Goal: Information Seeking & Learning: Learn about a topic

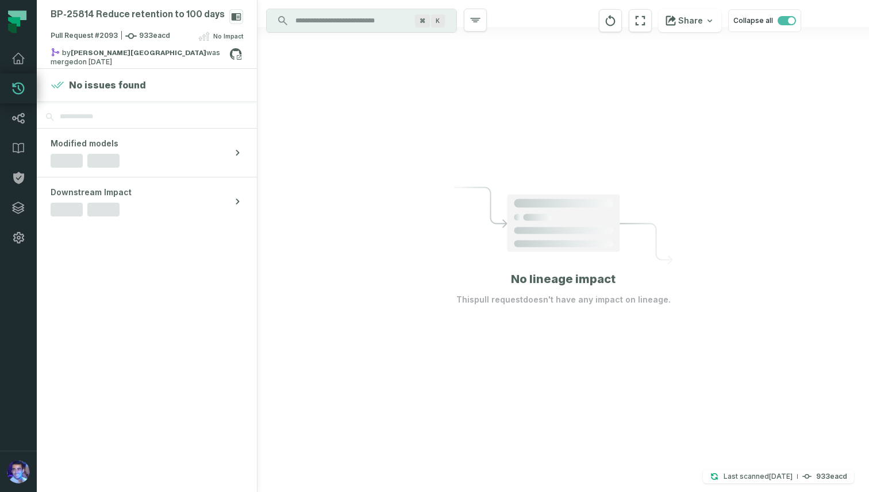
click at [329, 14] on input "Discovery Provider cmdk menu" at bounding box center [350, 20] width 125 height 18
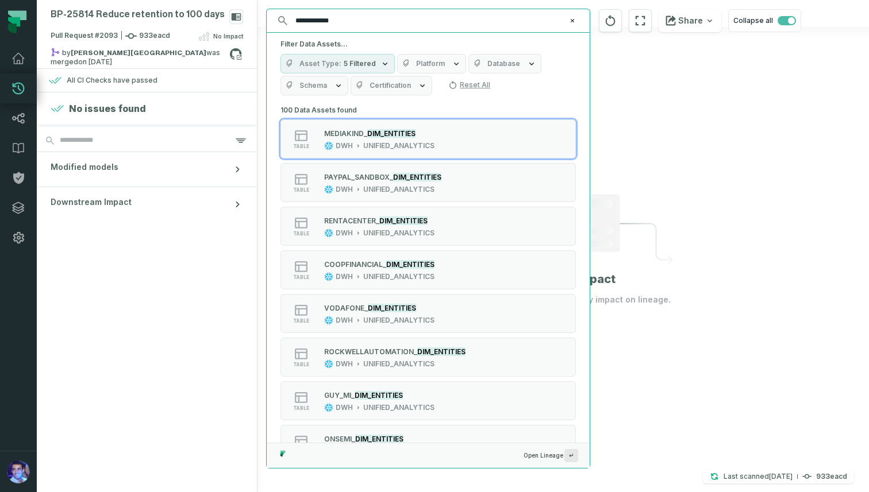
type input "**********"
click at [481, 68] on button "Database" at bounding box center [504, 64] width 73 height 20
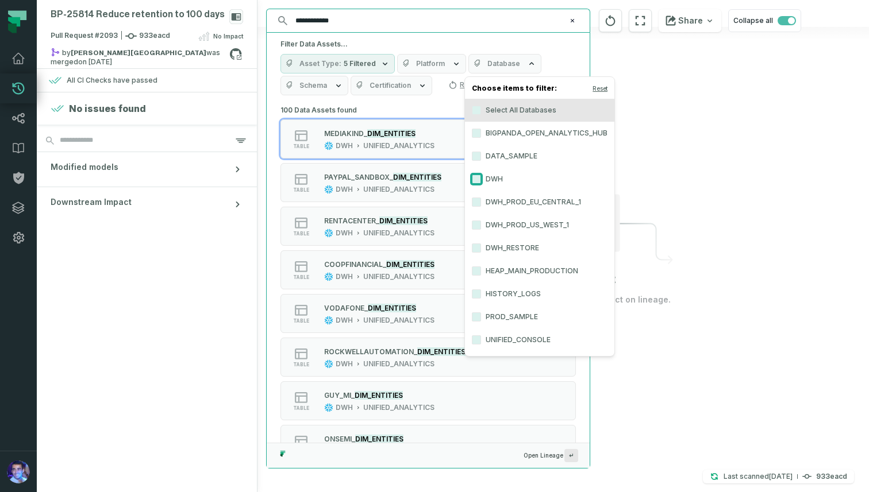
click at [476, 176] on button "DWH" at bounding box center [476, 179] width 9 height 9
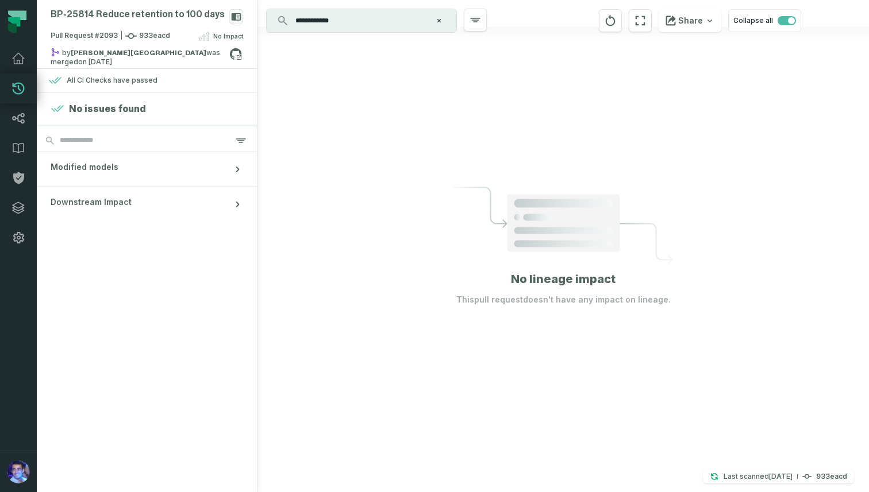
click at [626, 73] on div at bounding box center [562, 246] width 611 height 492
click at [382, 17] on input "**********" at bounding box center [360, 20] width 144 height 18
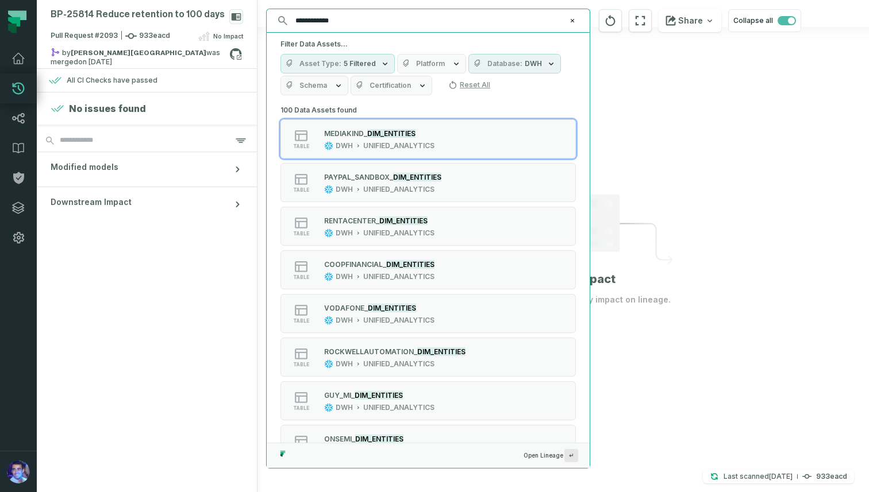
click at [338, 87] on icon "button" at bounding box center [338, 85] width 5 height 3
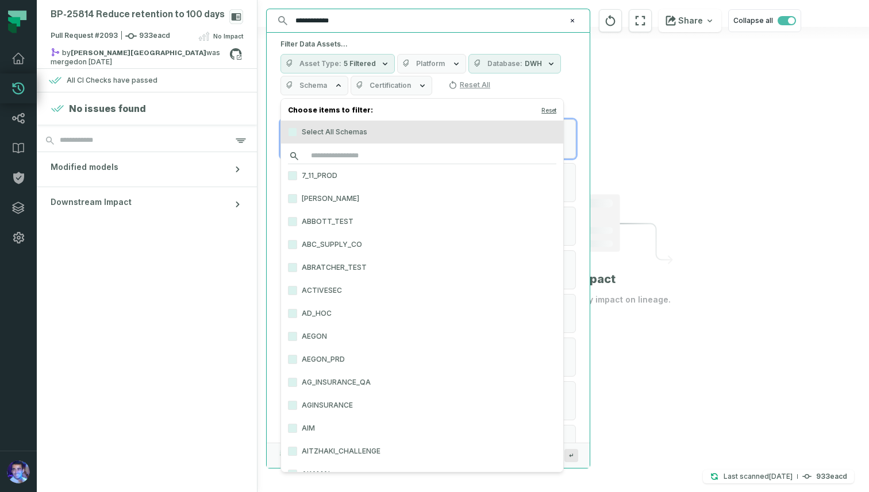
click at [329, 154] on input "search" at bounding box center [422, 156] width 268 height 16
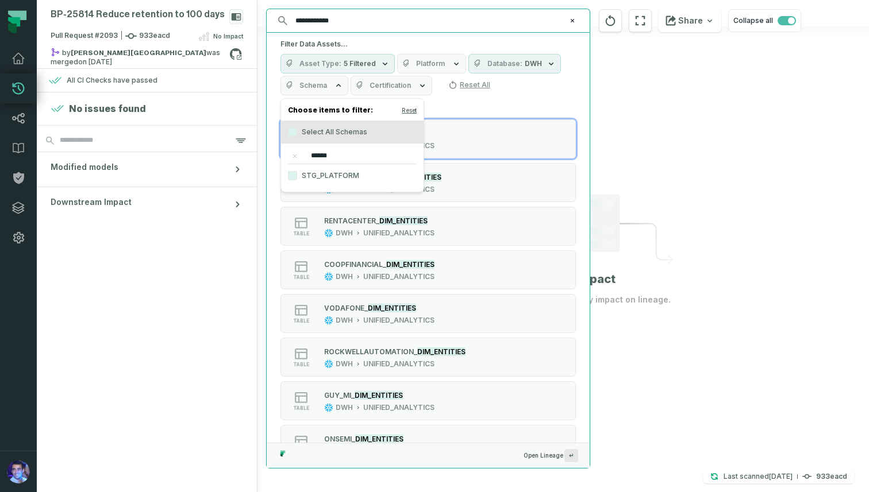
type input "******"
click at [315, 176] on label "STG_PLATFORM" at bounding box center [352, 175] width 143 height 23
click at [297, 176] on button "STG_PLATFORM" at bounding box center [292, 175] width 9 height 9
click at [555, 101] on div "Filter Data Assets... Asset Type 5 Filtered Platform Database DWH Schema STG_PL…" at bounding box center [428, 68] width 323 height 70
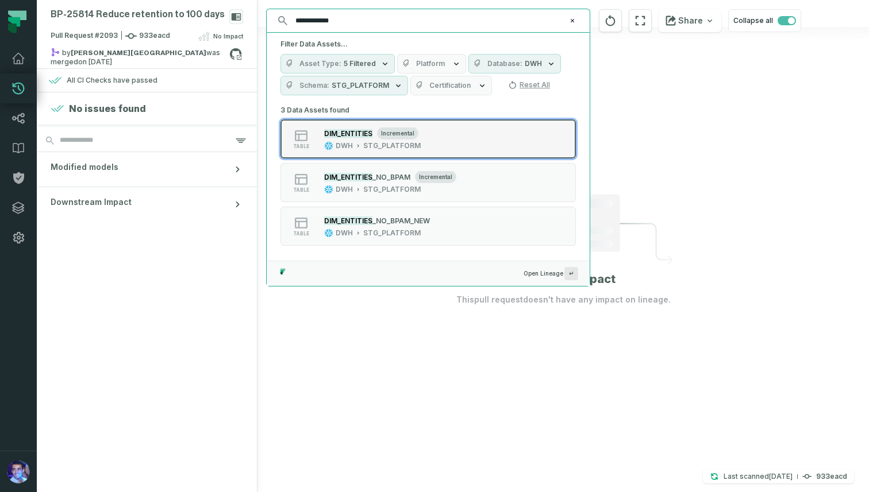
click at [356, 136] on mark "DIM_ENTITIES" at bounding box center [348, 133] width 48 height 9
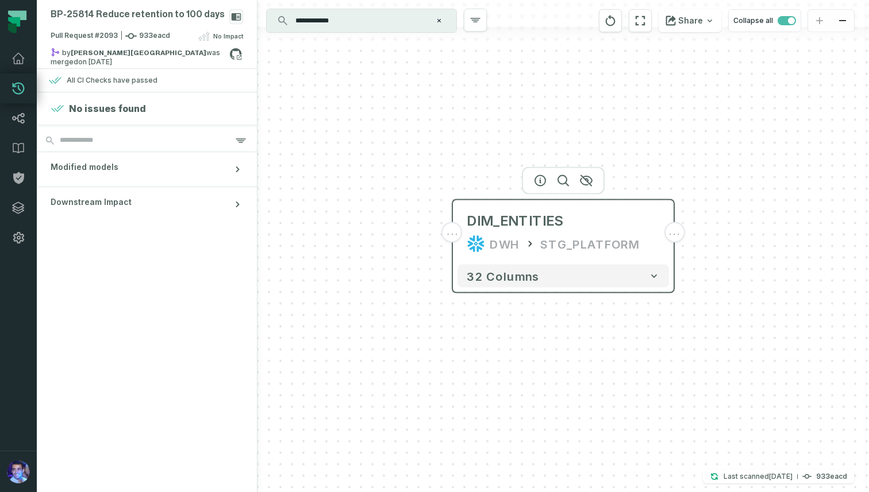
click at [675, 236] on span "..." at bounding box center [674, 233] width 13 height 10
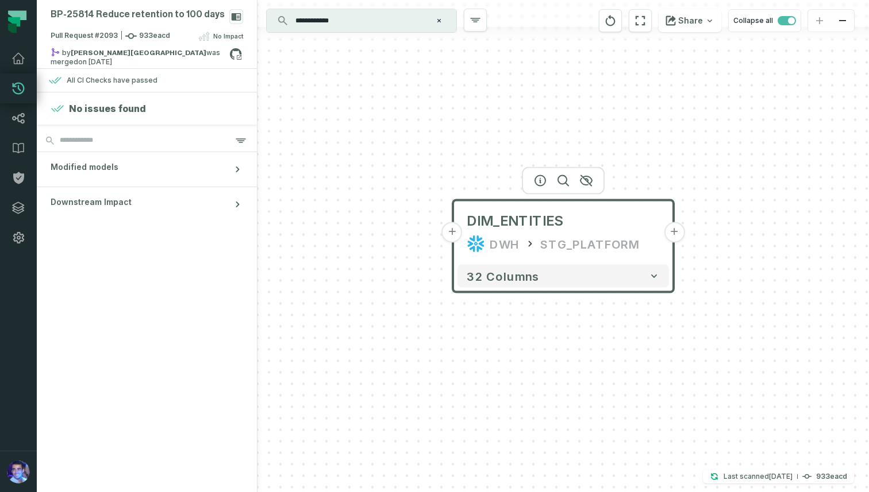
click at [676, 232] on button "+" at bounding box center [674, 232] width 21 height 21
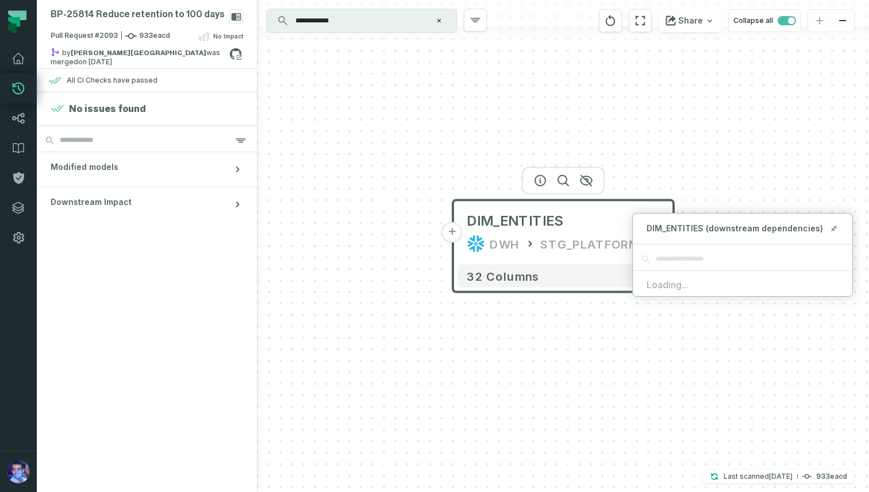
click at [664, 280] on span "Loading..." at bounding box center [742, 285] width 192 height 14
click at [666, 286] on span "Loading..." at bounding box center [742, 285] width 192 height 14
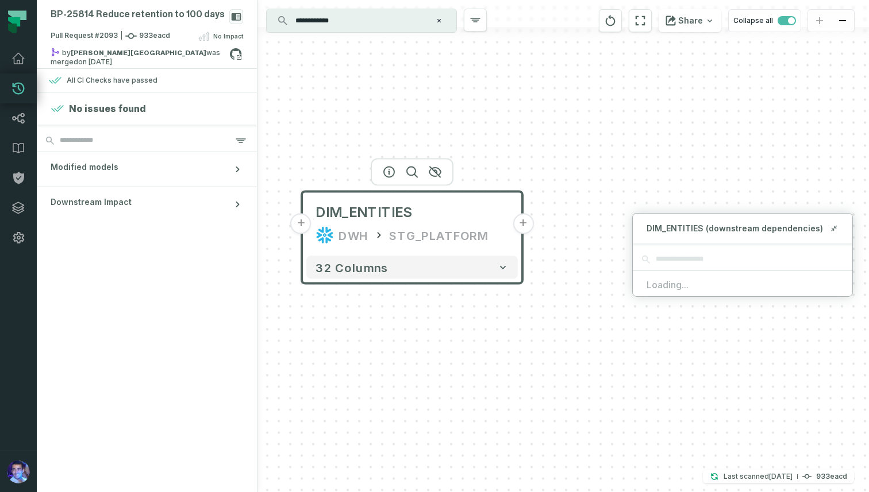
drag, startPoint x: 575, startPoint y: 206, endPoint x: 424, endPoint y: 197, distance: 151.4
click at [424, 197] on div "DIM_ENTITIES DWH STG_PLATFORM" at bounding box center [411, 224] width 211 height 55
click at [503, 267] on icon "button" at bounding box center [503, 267] width 6 height 3
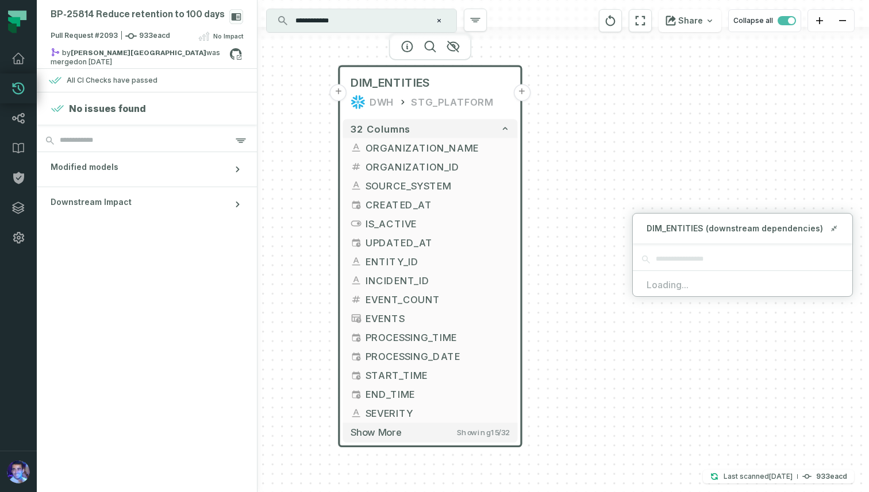
drag, startPoint x: 592, startPoint y: 274, endPoint x: 607, endPoint y: 116, distance: 158.7
click at [607, 116] on div "+ DIM_ENTITIES DWH STG_PLATFORM + 32 columns + ORGANIZATION_NAME + + ORGANIZATI…" at bounding box center [562, 246] width 611 height 492
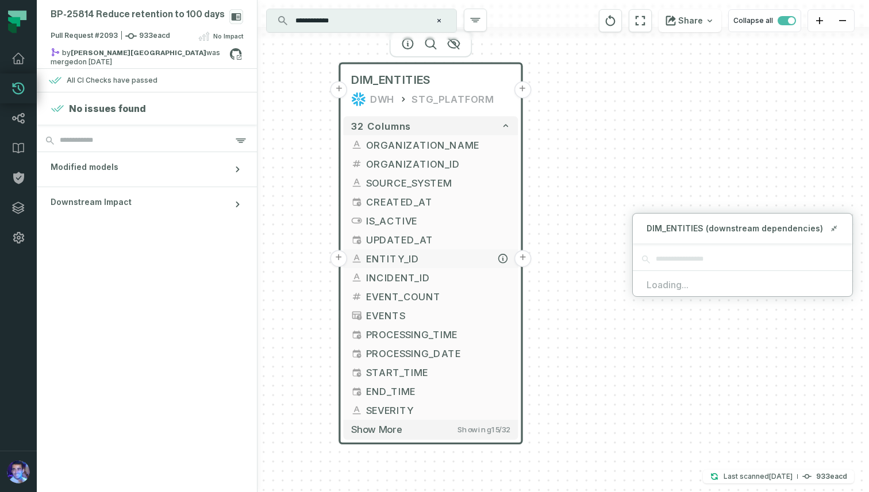
click at [524, 258] on button "+" at bounding box center [522, 258] width 17 height 17
click at [744, 234] on div "ENTITY_ID (downstream dependencies)" at bounding box center [743, 229] width 220 height 30
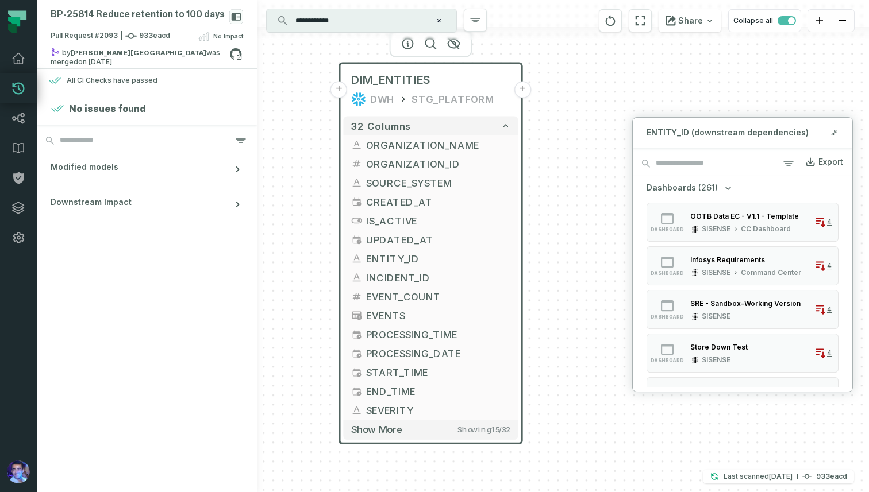
click at [748, 72] on div "+ DIM_ENTITIES DWH STG_PLATFORM + 32 columns + ORGANIZATION_NAME + + ORGANIZATI…" at bounding box center [562, 246] width 611 height 492
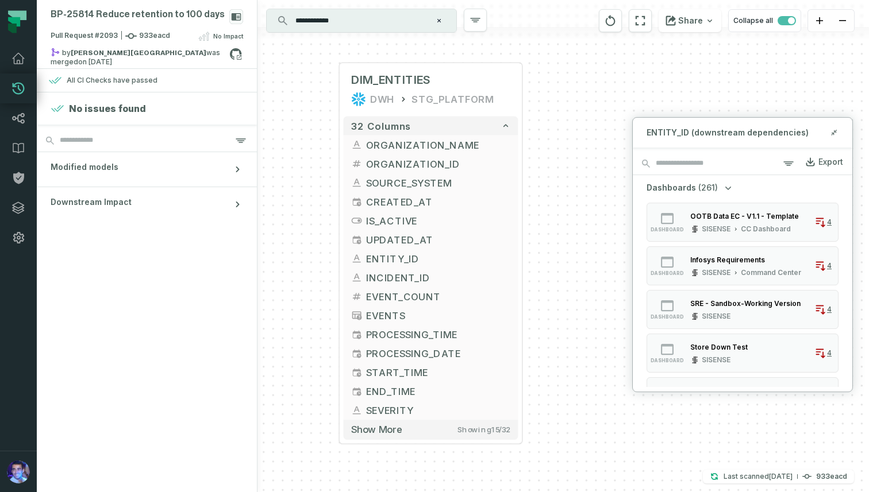
click at [724, 186] on icon "button" at bounding box center [727, 187] width 11 height 11
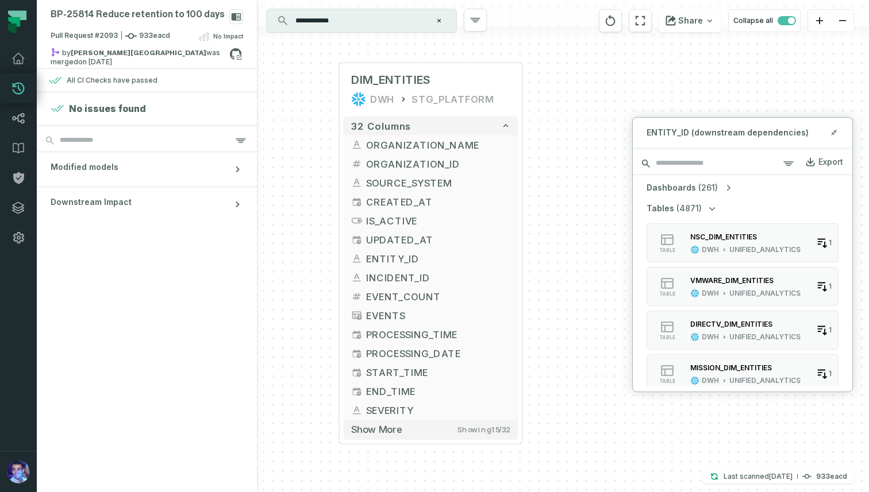
click at [717, 158] on input "search" at bounding box center [743, 163] width 220 height 23
click at [718, 167] on input "search" at bounding box center [743, 163] width 220 height 23
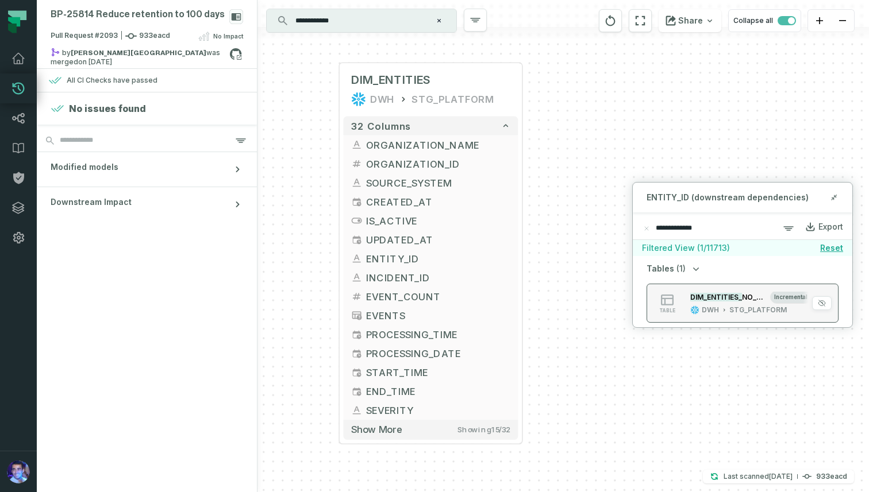
type input "**********"
click at [738, 301] on mark "DIM_ENTITIES_" at bounding box center [716, 297] width 52 height 9
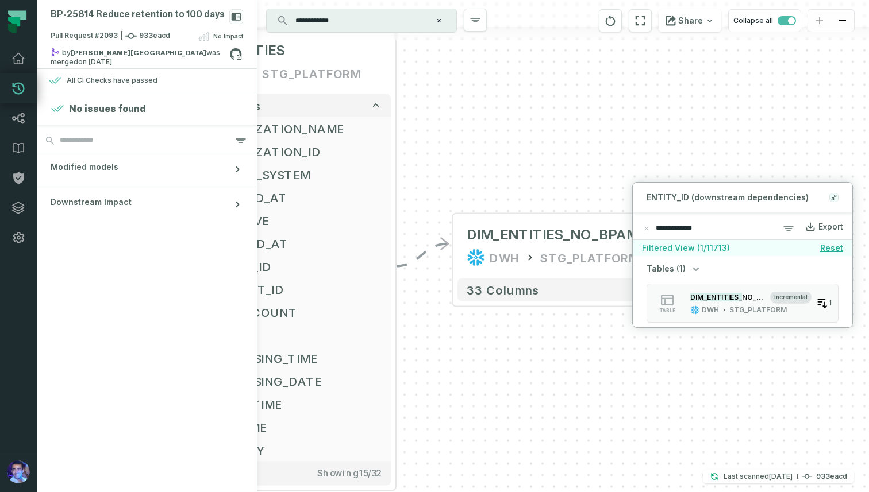
click at [833, 194] on icon at bounding box center [834, 197] width 8 height 9
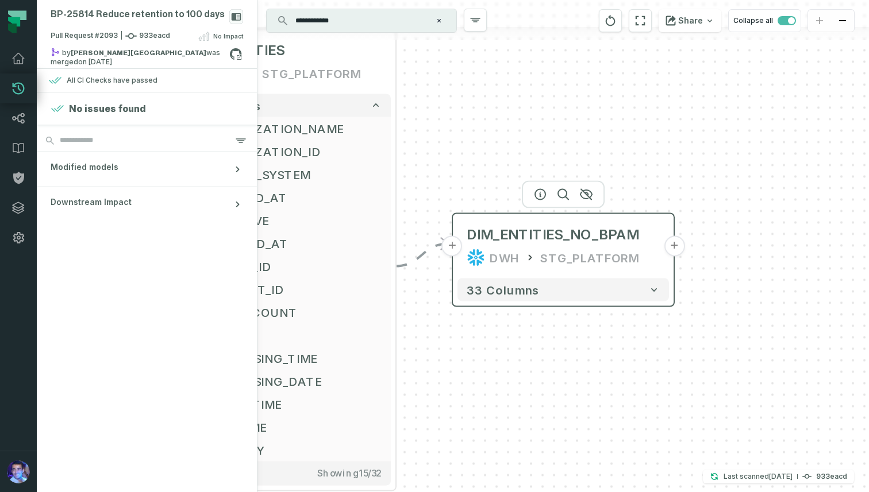
click at [676, 245] on button "+" at bounding box center [674, 246] width 21 height 21
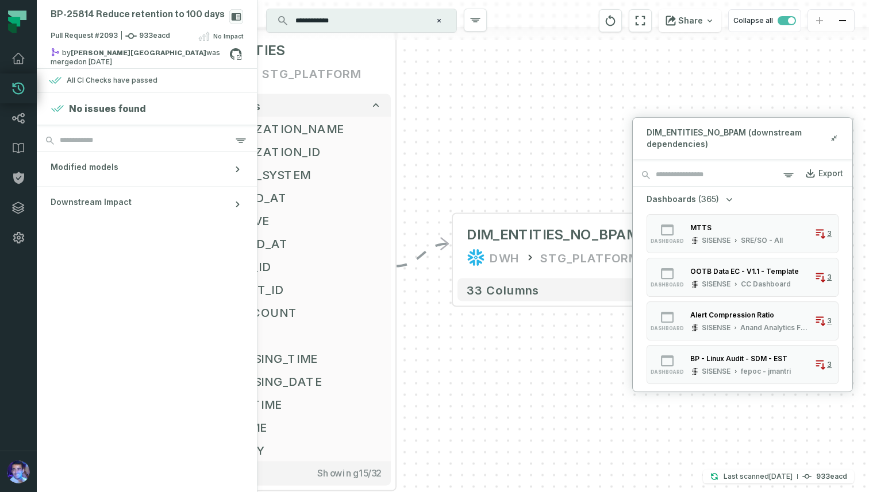
click at [709, 199] on span "(365)" at bounding box center [708, 199] width 21 height 11
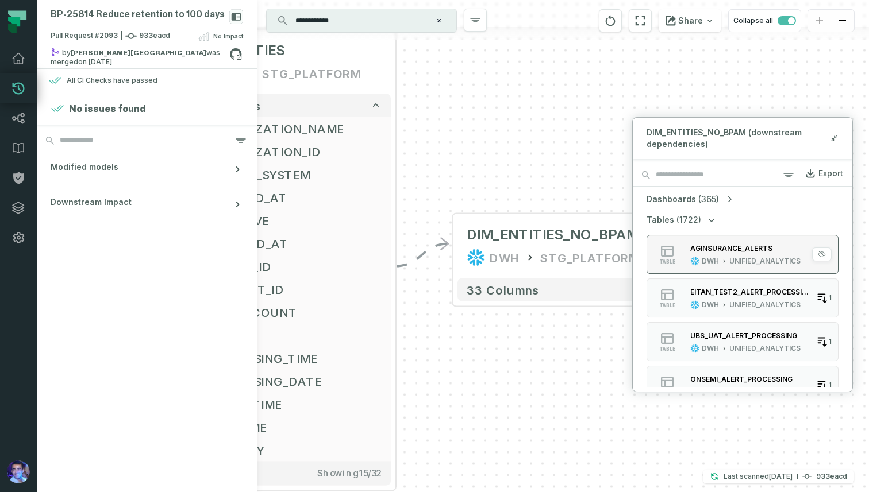
click at [725, 257] on div "DWH UNIFIED_ANALYTICS" at bounding box center [745, 261] width 110 height 9
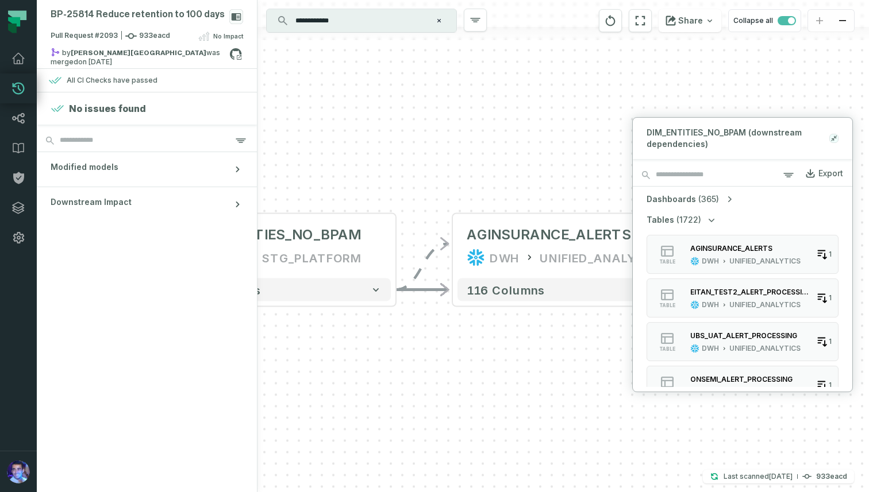
click at [833, 138] on icon at bounding box center [832, 139] width 2 height 2
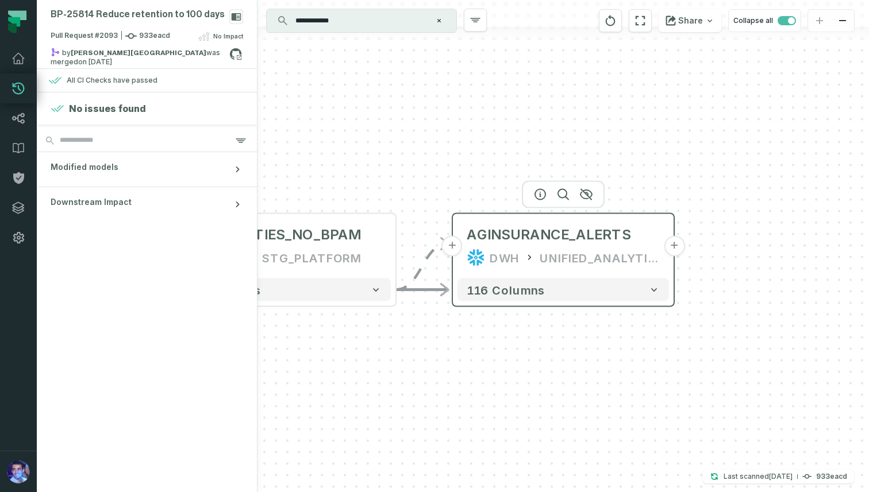
click at [513, 266] on div "DWH" at bounding box center [505, 258] width 30 height 18
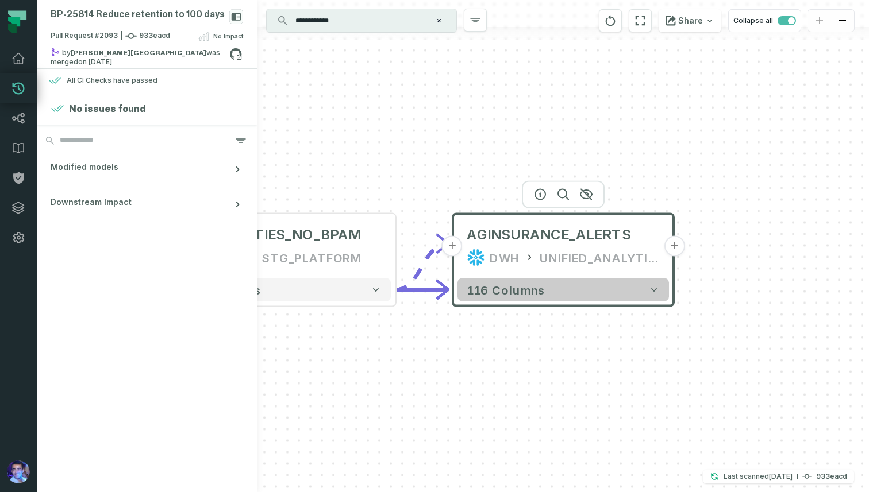
click at [573, 291] on button "116 columns" at bounding box center [562, 290] width 211 height 23
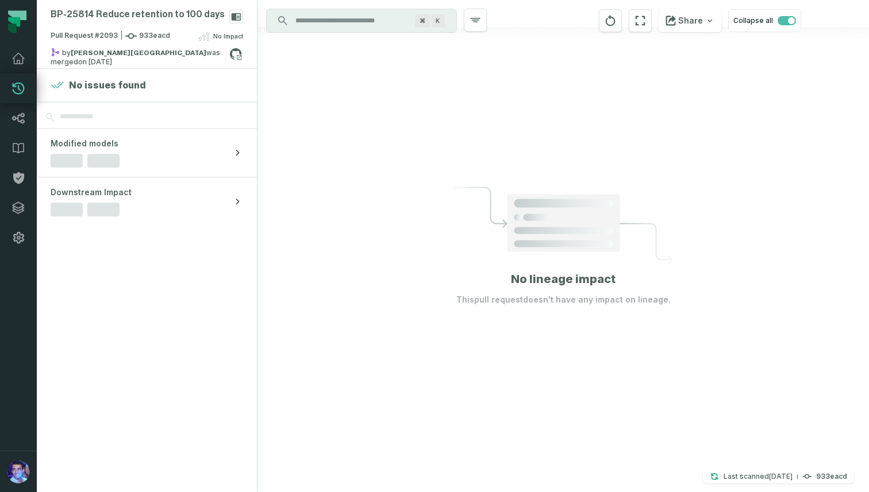
click at [372, 25] on input "Discovery Provider cmdk menu" at bounding box center [350, 20] width 125 height 18
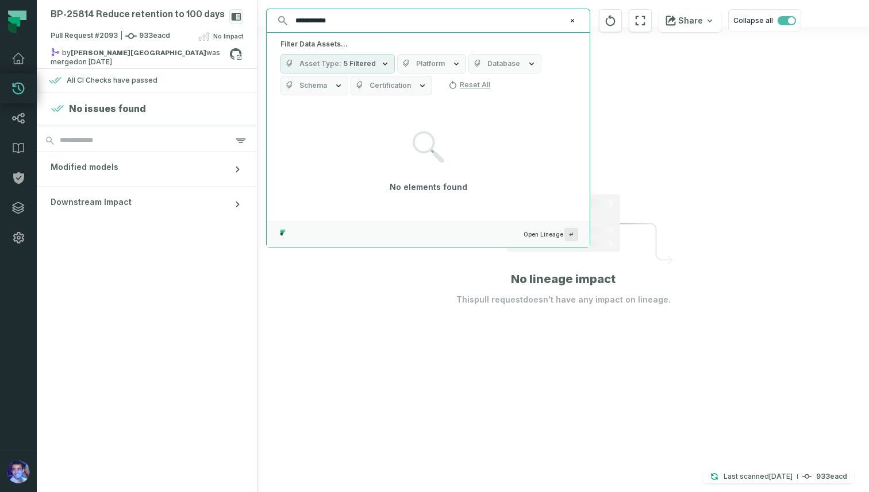
click at [441, 67] on button "Platform" at bounding box center [431, 64] width 69 height 20
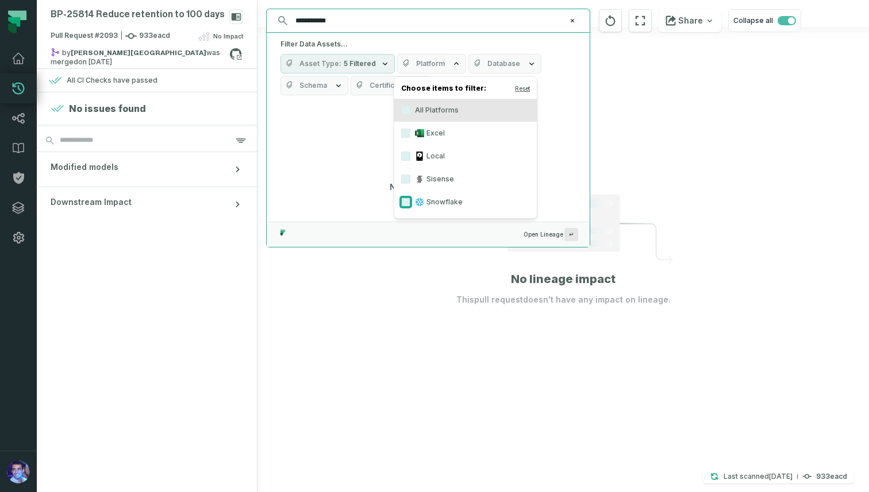
click at [407, 202] on button "Snowflake" at bounding box center [405, 202] width 9 height 9
click at [332, 81] on span "Database" at bounding box center [315, 85] width 33 height 9
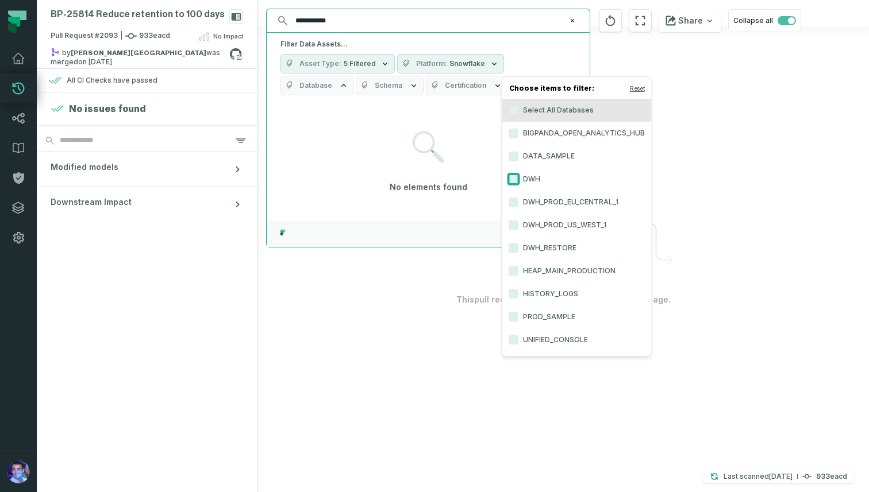
click at [517, 182] on button "DWH" at bounding box center [513, 179] width 9 height 9
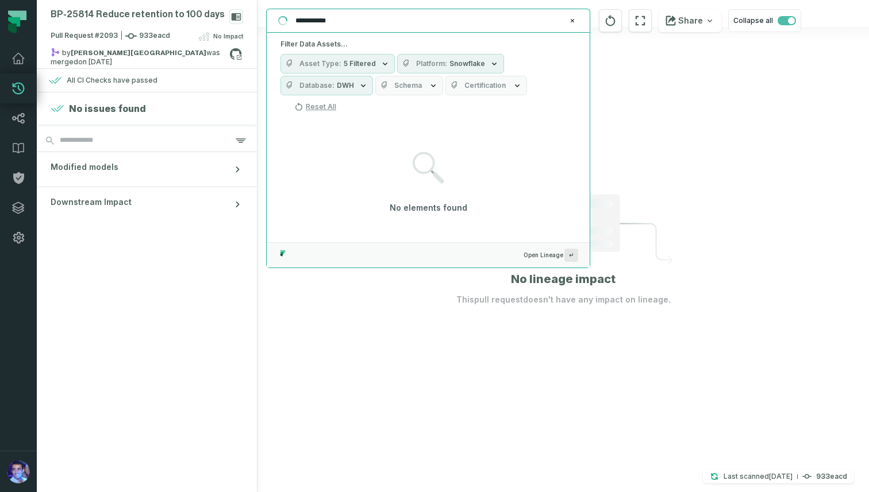
click at [501, 36] on div "Filter Data Assets... Asset Type 5 Filtered Platform Snowflake Database DWH Sch…" at bounding box center [428, 78] width 323 height 90
click at [481, 60] on button "Platform Snowflake" at bounding box center [450, 64] width 107 height 20
click at [459, 21] on input "**********" at bounding box center [426, 20] width 277 height 18
click at [367, 18] on input "**********" at bounding box center [426, 20] width 277 height 18
click at [458, 72] on button "Platform Snowflake" at bounding box center [450, 64] width 107 height 20
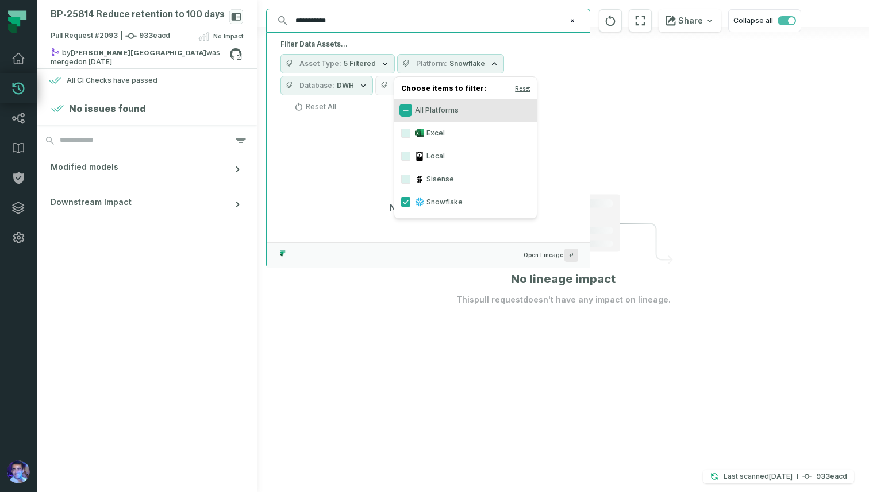
click at [405, 109] on button "All Platforms" at bounding box center [405, 110] width 9 height 9
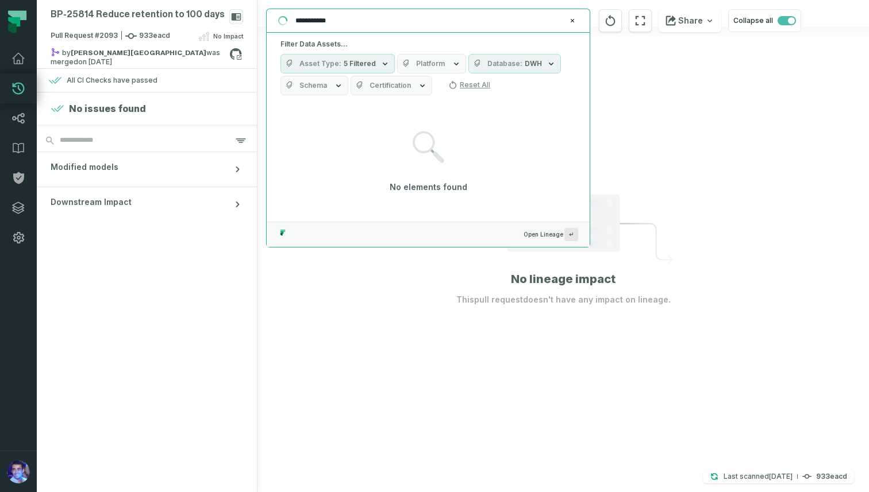
click at [420, 22] on input "**********" at bounding box center [426, 20] width 277 height 18
click at [364, 22] on input "**********" at bounding box center [426, 20] width 277 height 18
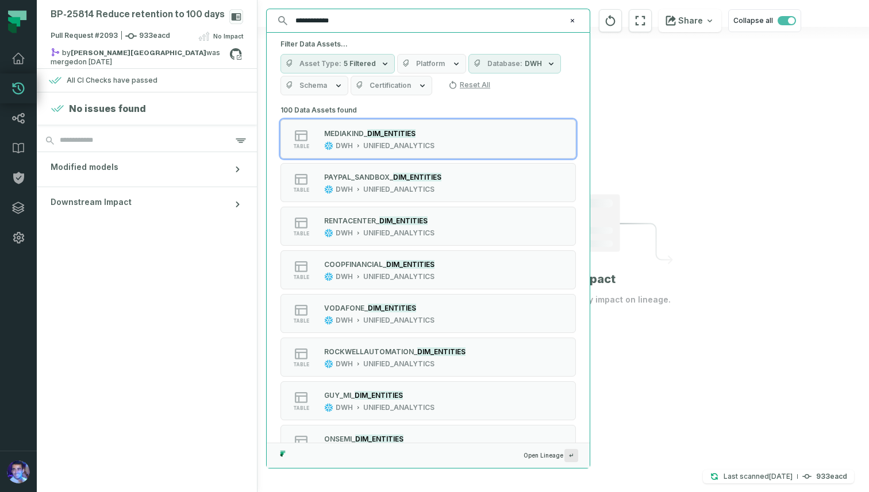
type input "**********"
click at [317, 91] on button "Schema" at bounding box center [314, 86] width 68 height 20
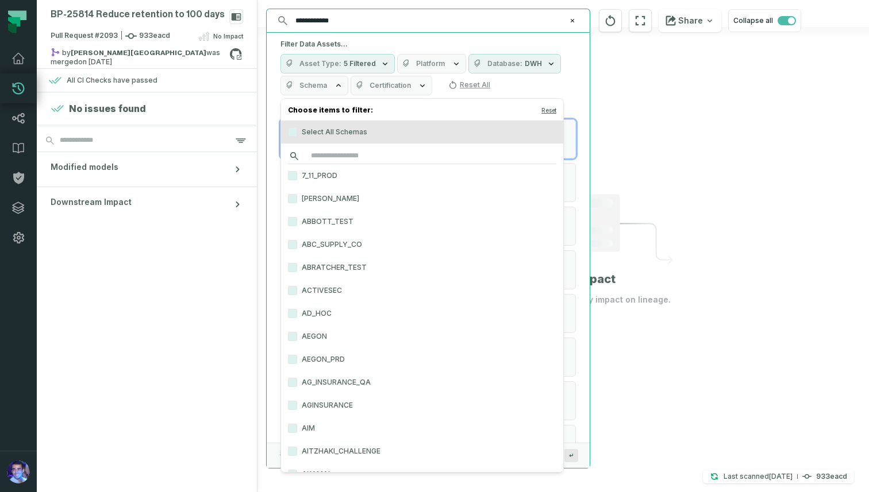
click at [329, 153] on input "search" at bounding box center [422, 156] width 268 height 16
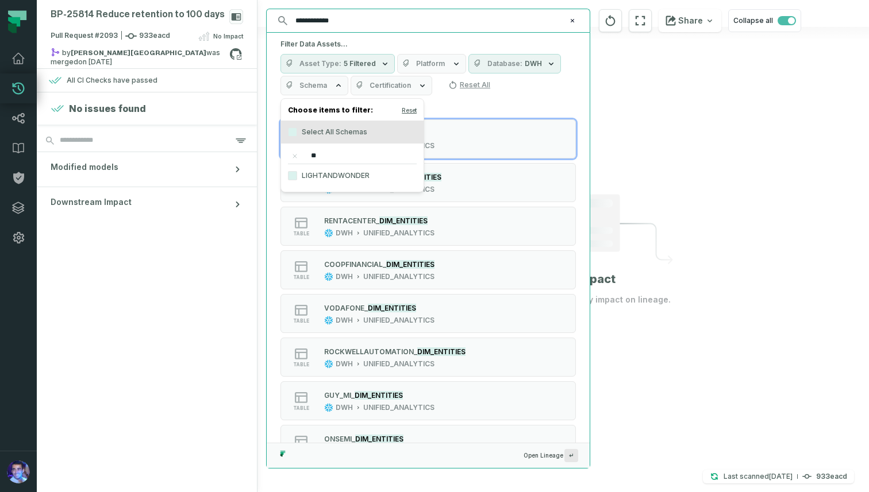
type input "*"
type input "******"
click at [297, 176] on button "STG_PLATFORM" at bounding box center [292, 175] width 9 height 9
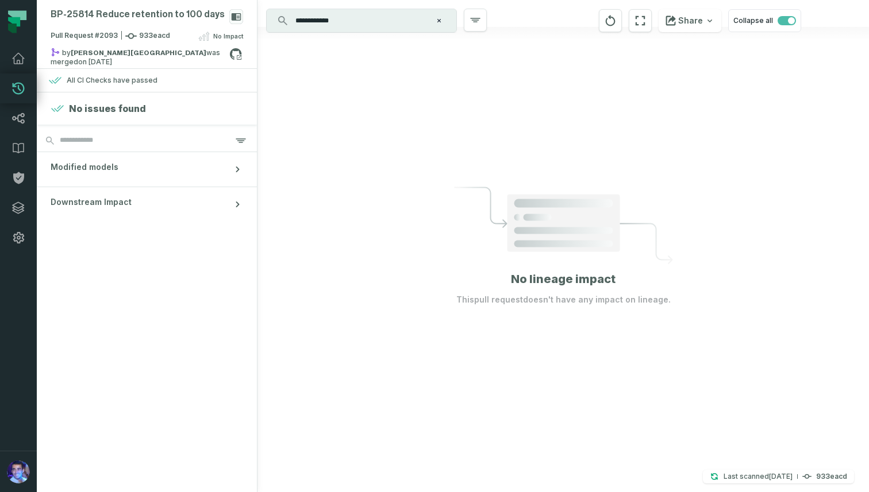
click at [614, 130] on div at bounding box center [562, 246] width 611 height 492
click at [351, 18] on input "**********" at bounding box center [360, 20] width 144 height 18
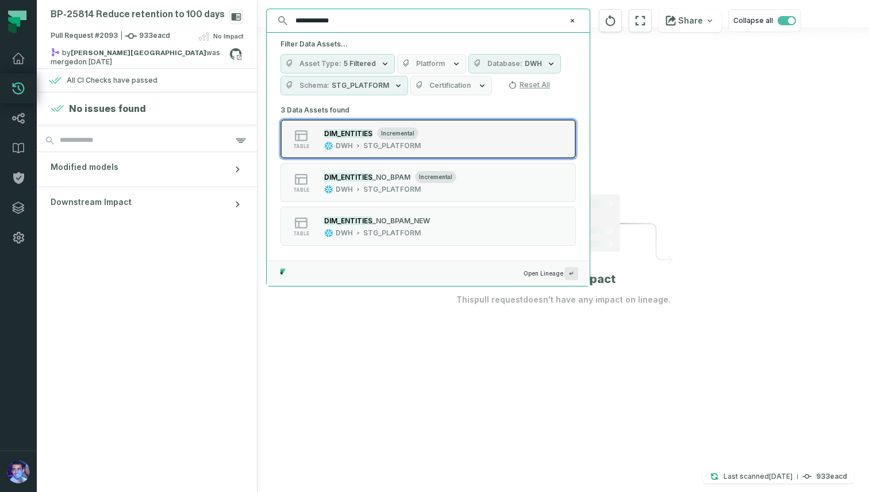
click at [351, 138] on div "DIM_ENTITIES incremental" at bounding box center [372, 133] width 97 height 11
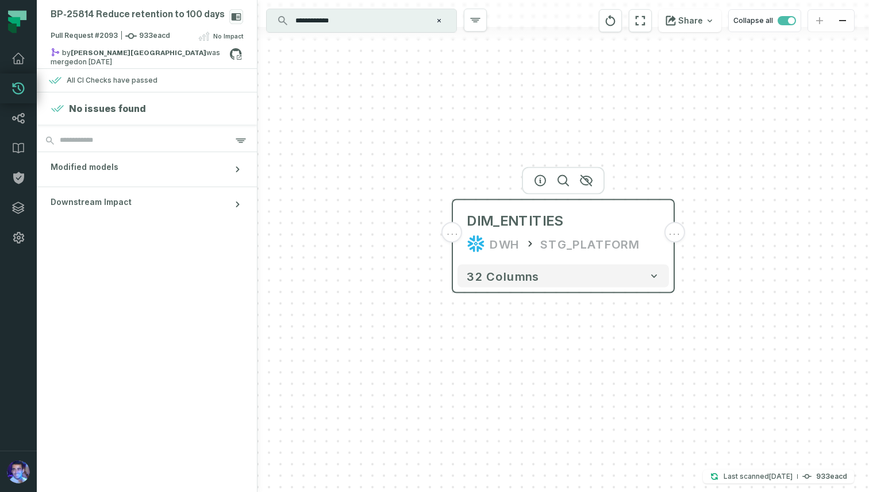
click at [452, 236] on span "..." at bounding box center [452, 233] width 13 height 10
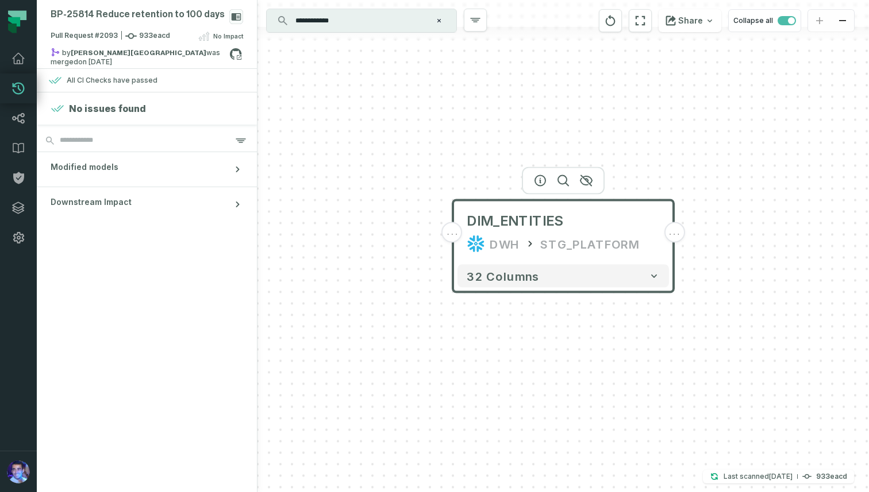
click at [455, 235] on span "..." at bounding box center [452, 233] width 13 height 10
click at [452, 233] on span "..." at bounding box center [452, 233] width 13 height 10
click at [483, 280] on span "32 columns" at bounding box center [503, 277] width 72 height 14
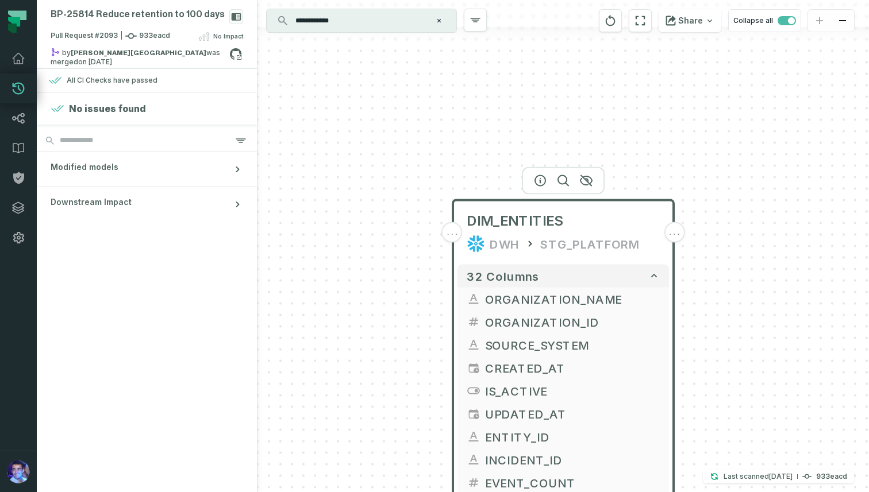
click at [455, 238] on div "..." at bounding box center [452, 232] width 21 height 21
click at [452, 234] on button "+" at bounding box center [452, 232] width 21 height 21
